Goal: Transaction & Acquisition: Download file/media

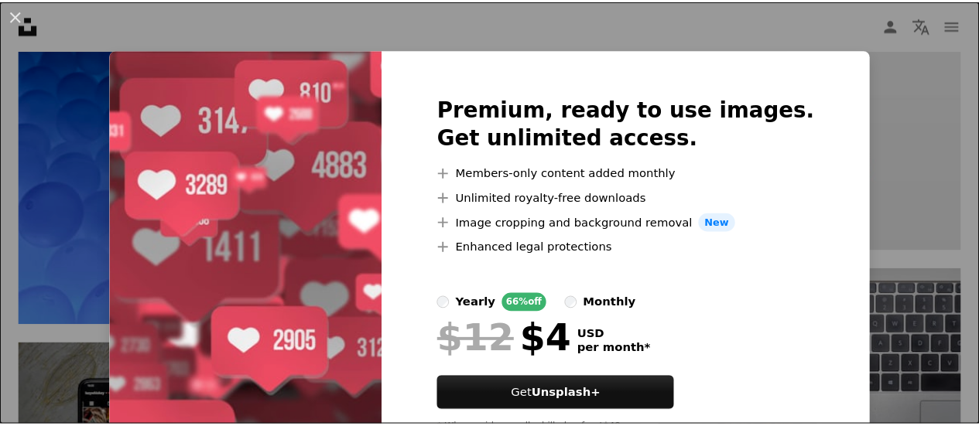
scroll to position [70, 0]
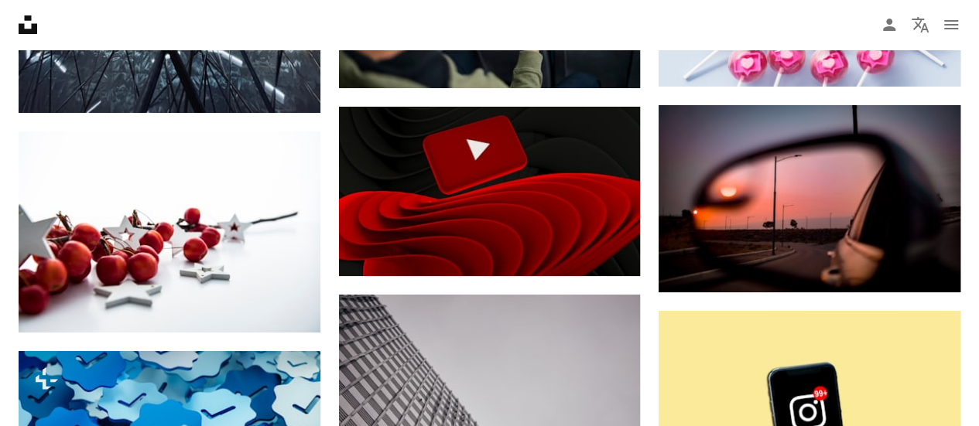
scroll to position [8787, 0]
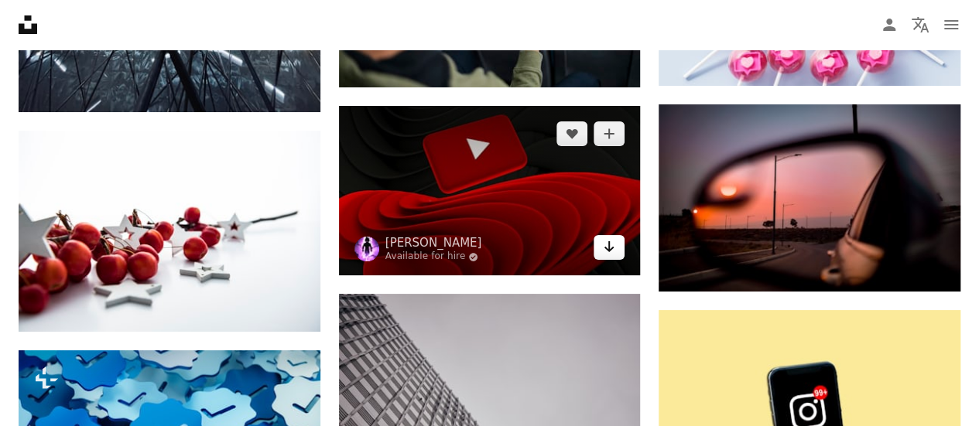
click at [621, 251] on link "Arrow pointing down" at bounding box center [608, 247] width 31 height 25
